Goal: Task Accomplishment & Management: Use online tool/utility

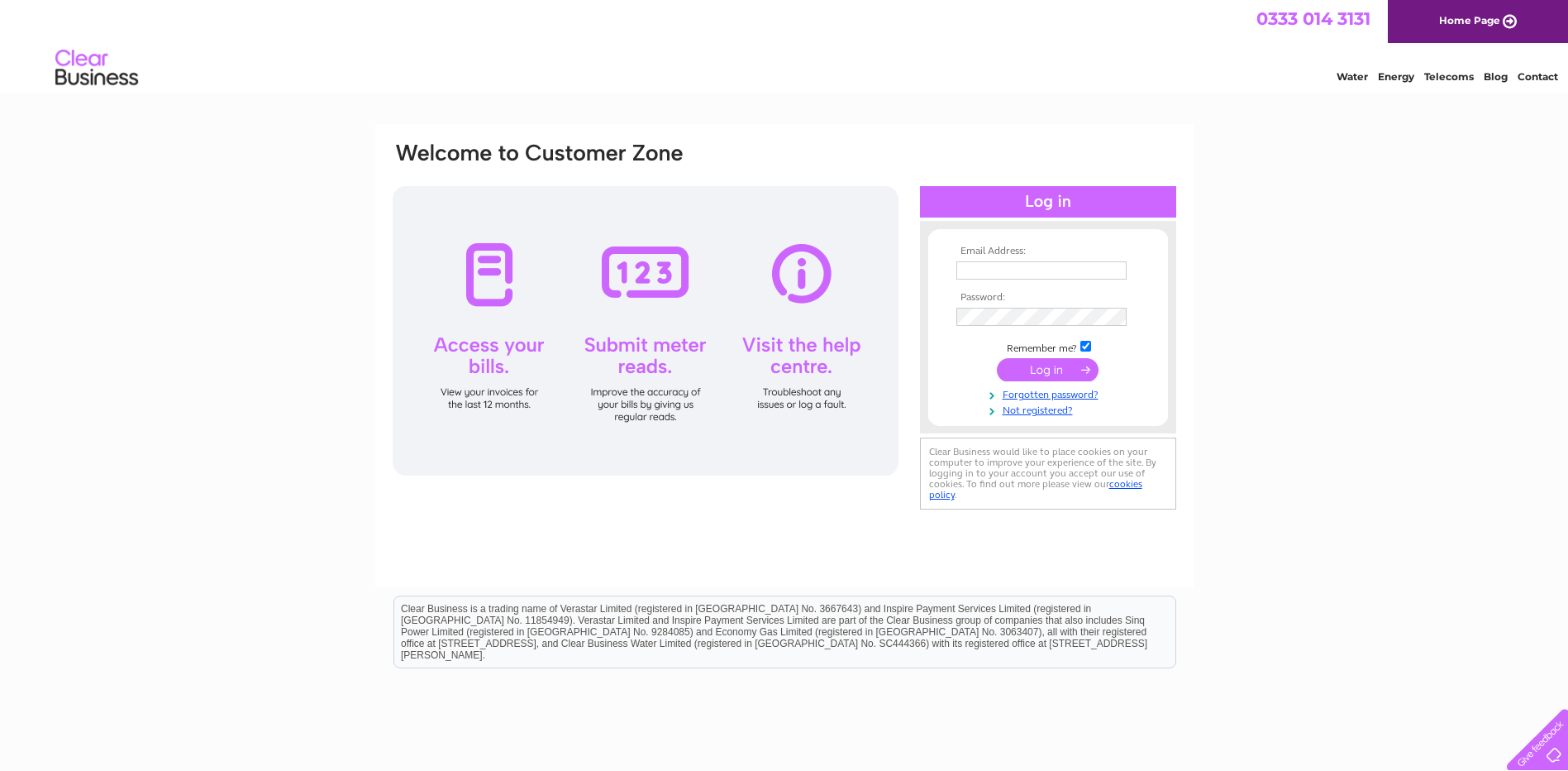
type input "thomsonmotandservice@gmail.com"
click at [1048, 367] on input "submit" at bounding box center [1047, 369] width 101 height 23
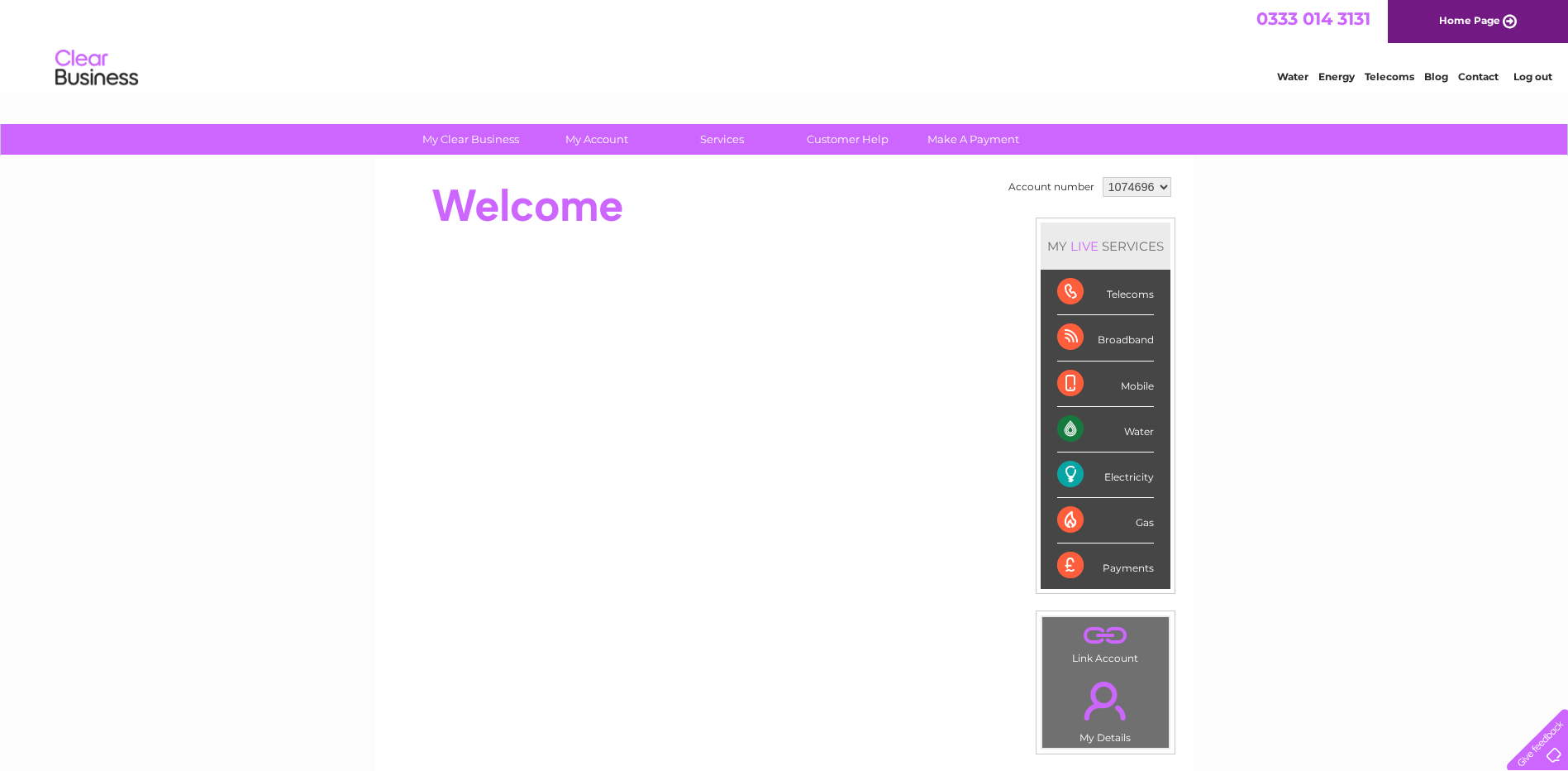
click at [1110, 463] on div "Electricity" at bounding box center [1106, 475] width 97 height 46
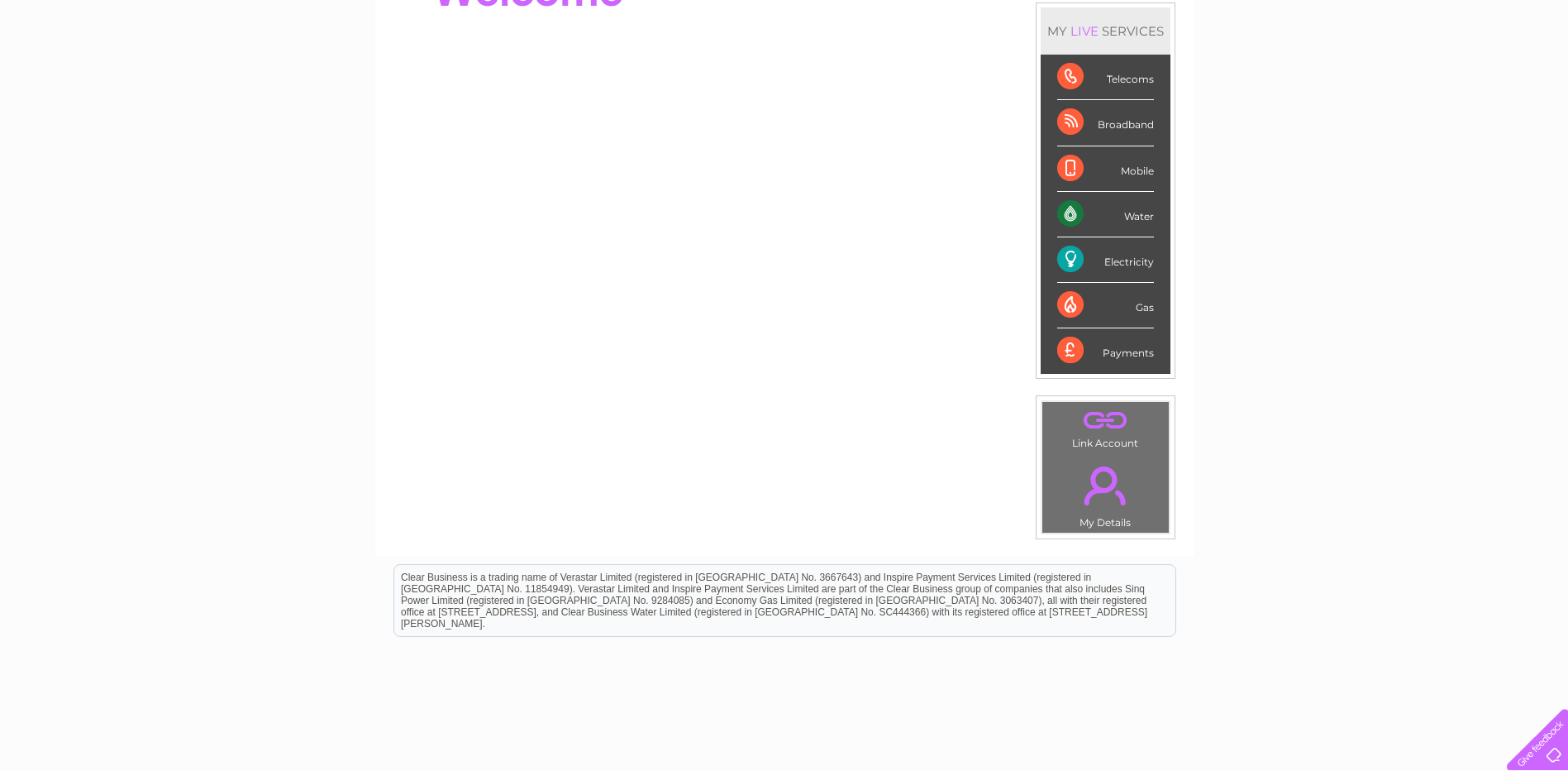
scroll to position [47, 0]
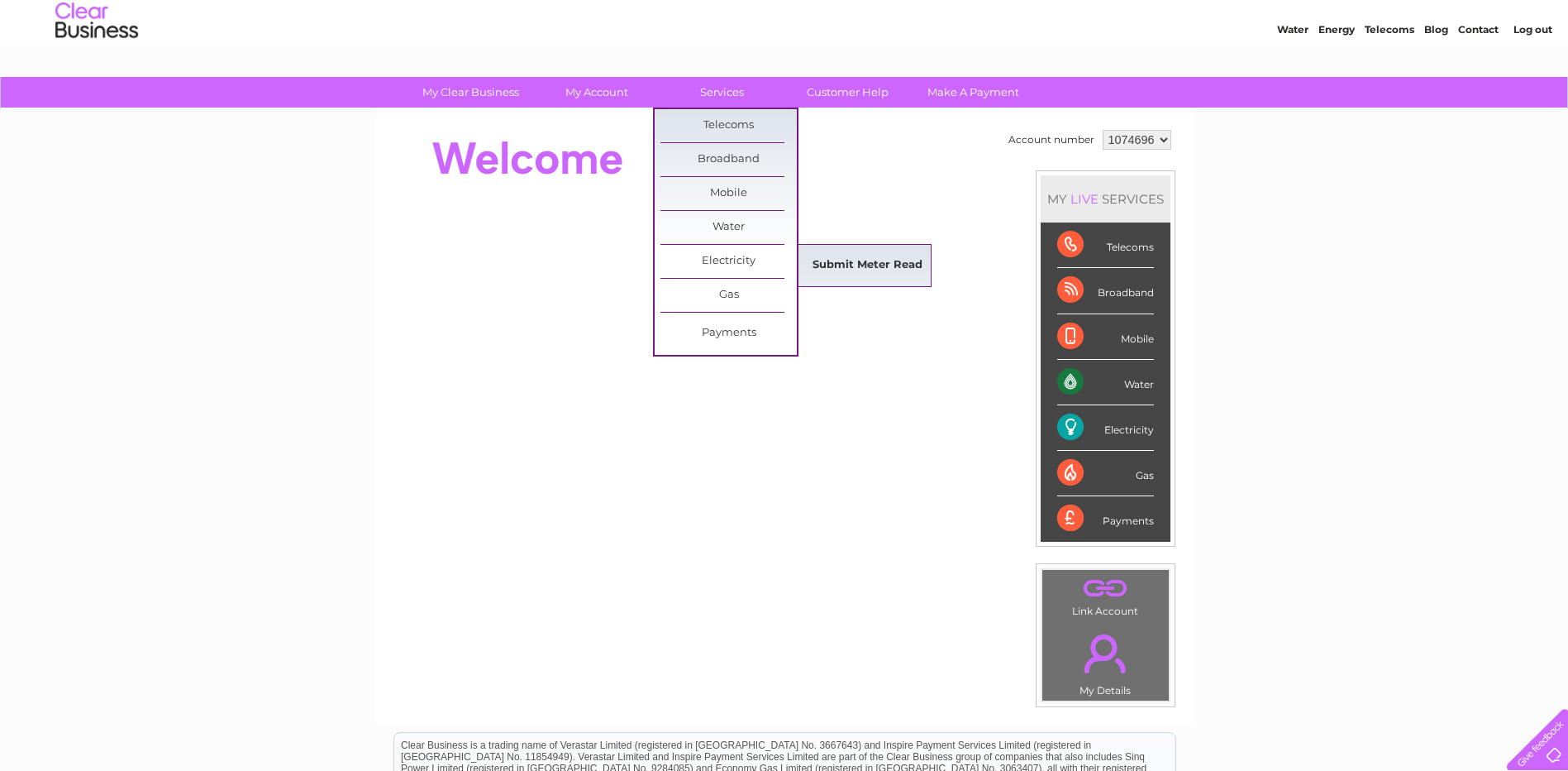
click at [887, 262] on link "Submit Meter Read" at bounding box center [868, 266] width 137 height 33
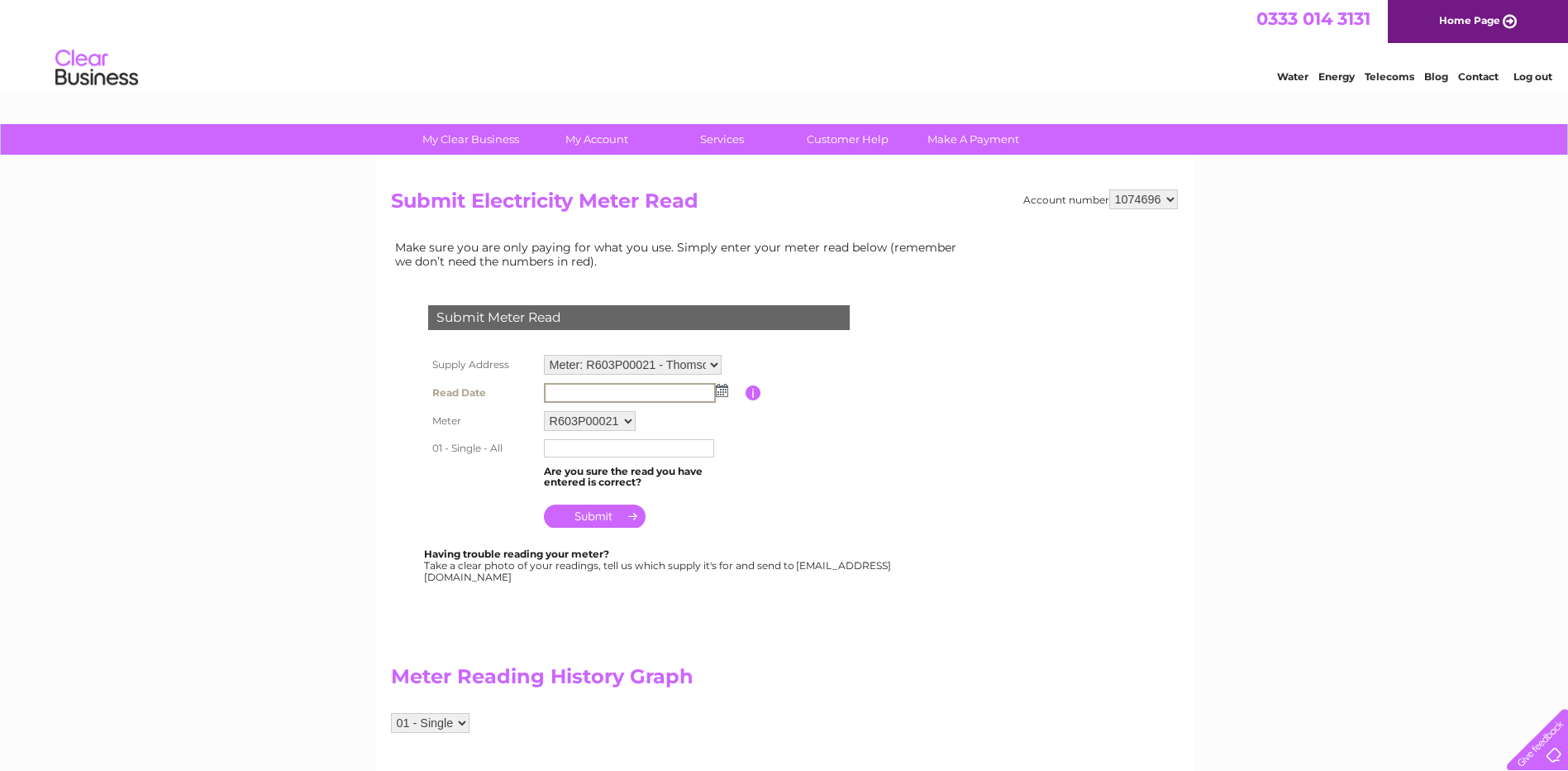
click at [588, 388] on input "text" at bounding box center [630, 393] width 172 height 20
click at [727, 393] on td at bounding box center [643, 393] width 206 height 28
click at [586, 449] on input "text" at bounding box center [629, 446] width 170 height 19
type input "481357"
click at [633, 395] on input "text" at bounding box center [629, 392] width 170 height 19
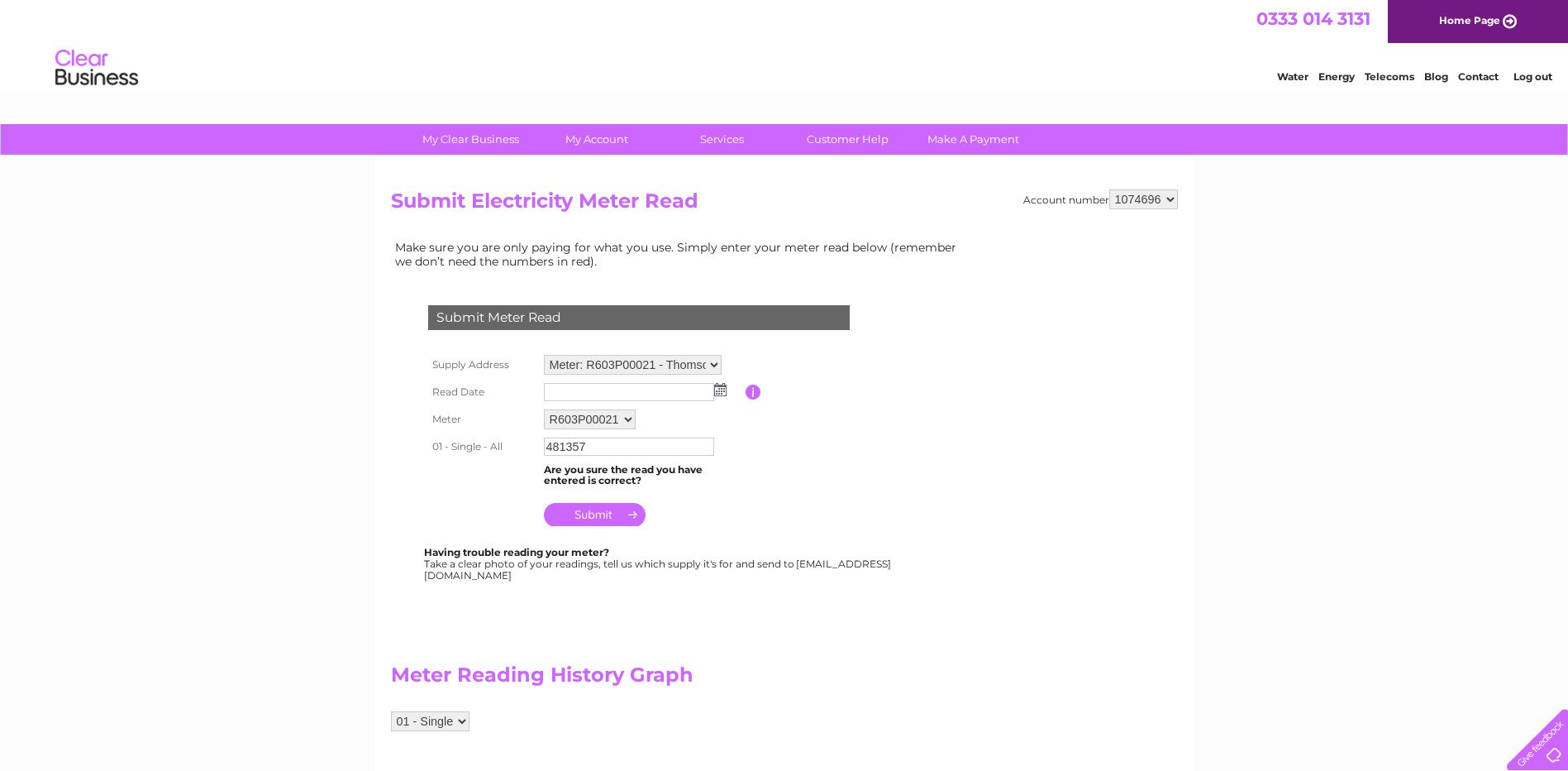
click at [724, 395] on img at bounding box center [721, 389] width 12 height 13
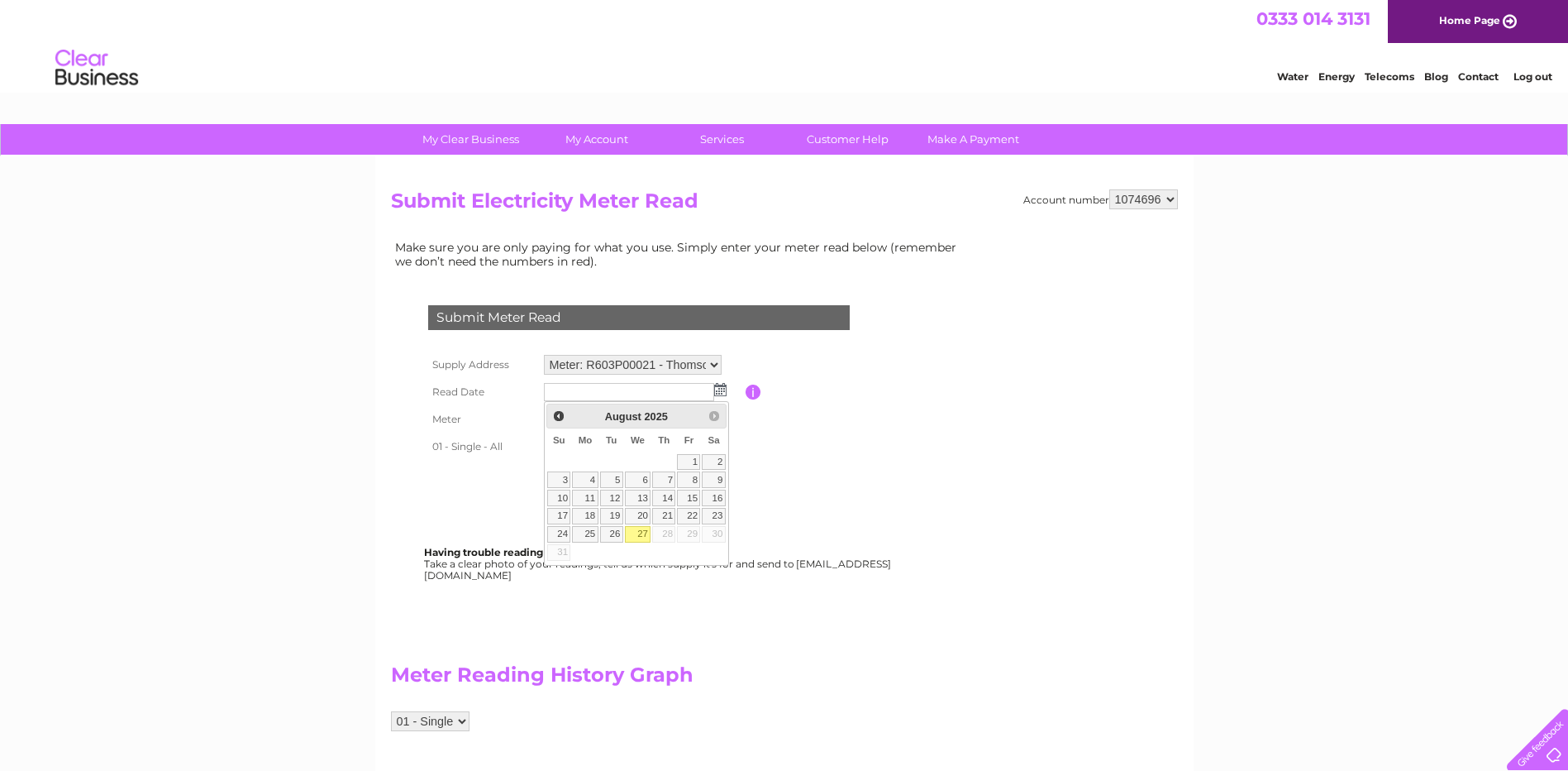
click at [640, 537] on link "27" at bounding box center [639, 534] width 26 height 17
type input "2025/08/27"
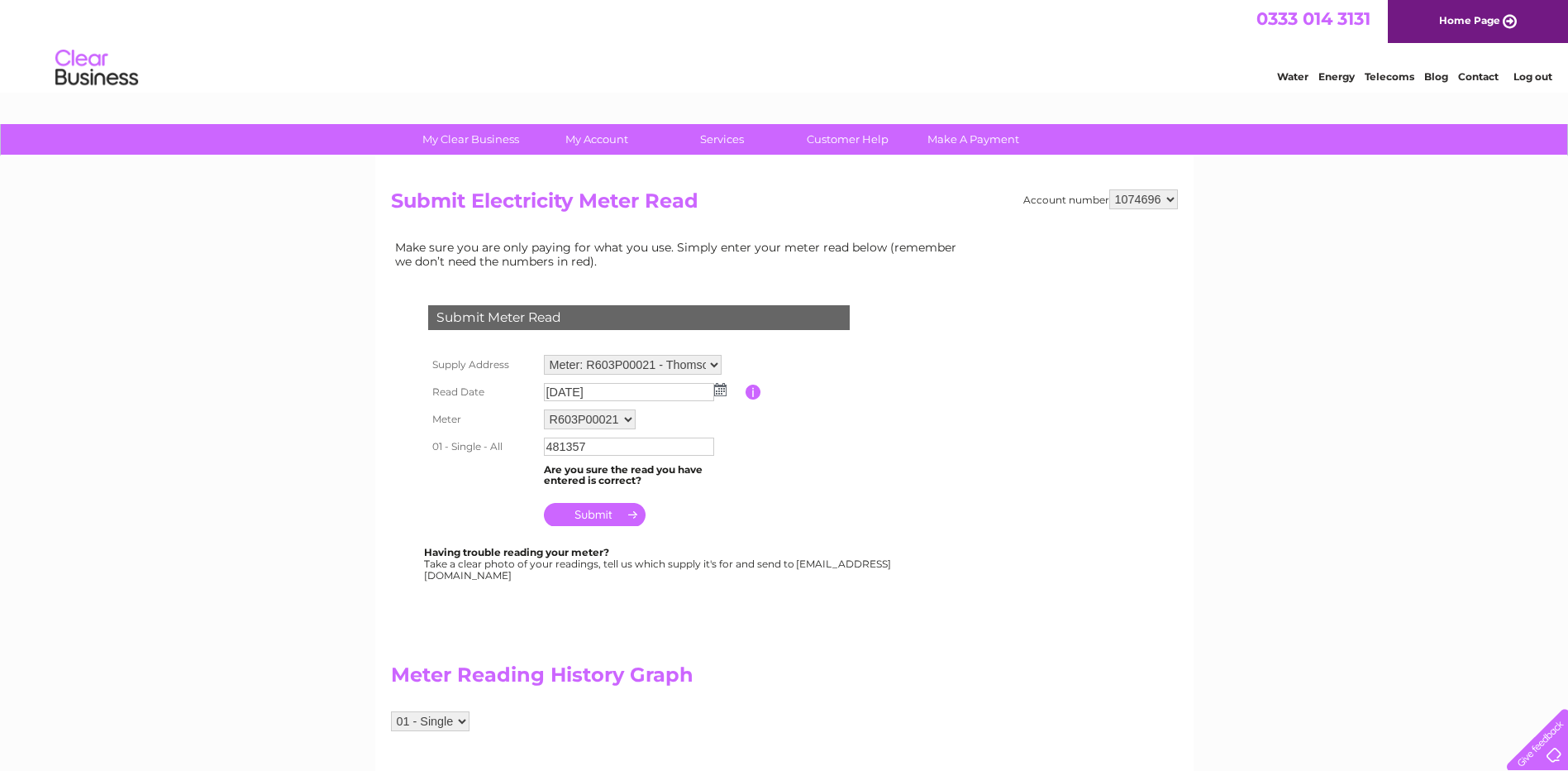
click at [592, 514] on input "submit" at bounding box center [595, 515] width 101 height 23
